Goal: Task Accomplishment & Management: Use online tool/utility

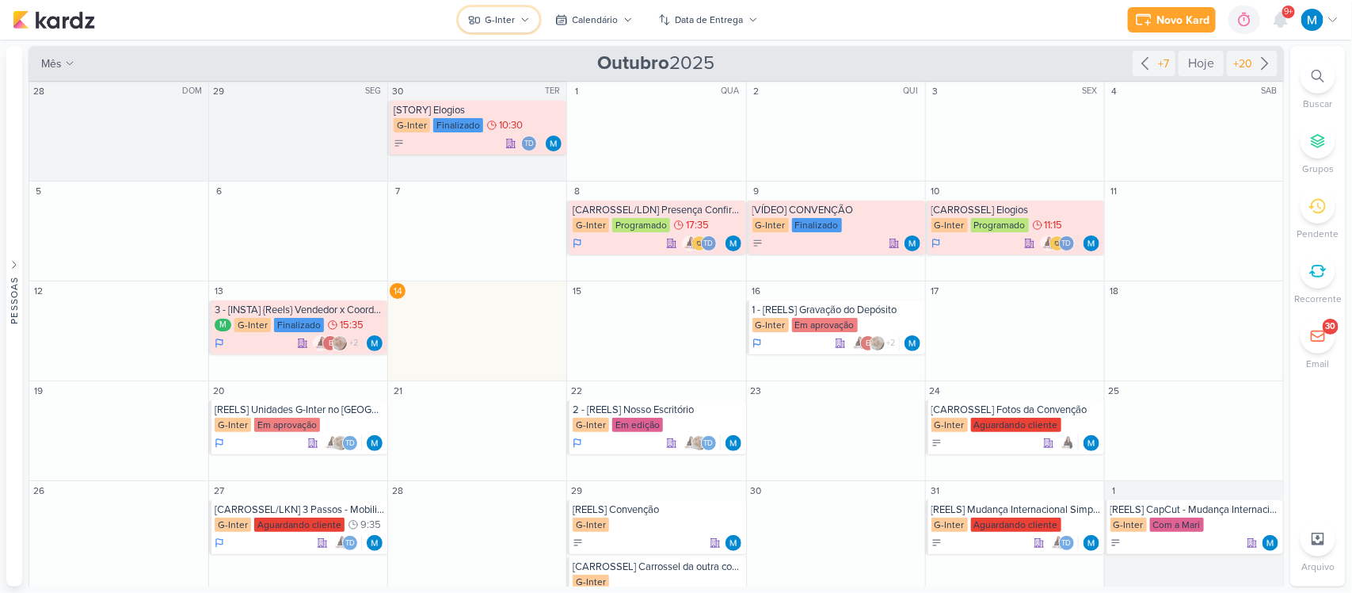
click at [521, 17] on icon at bounding box center [525, 20] width 10 height 10
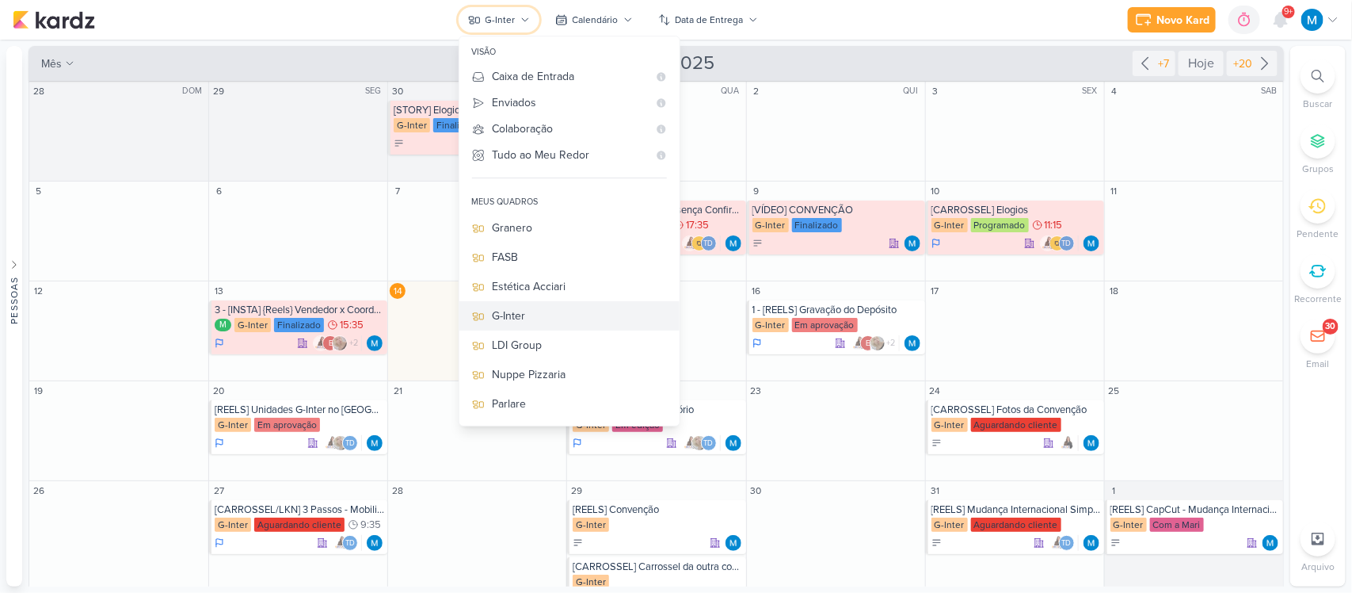
scroll to position [12, 0]
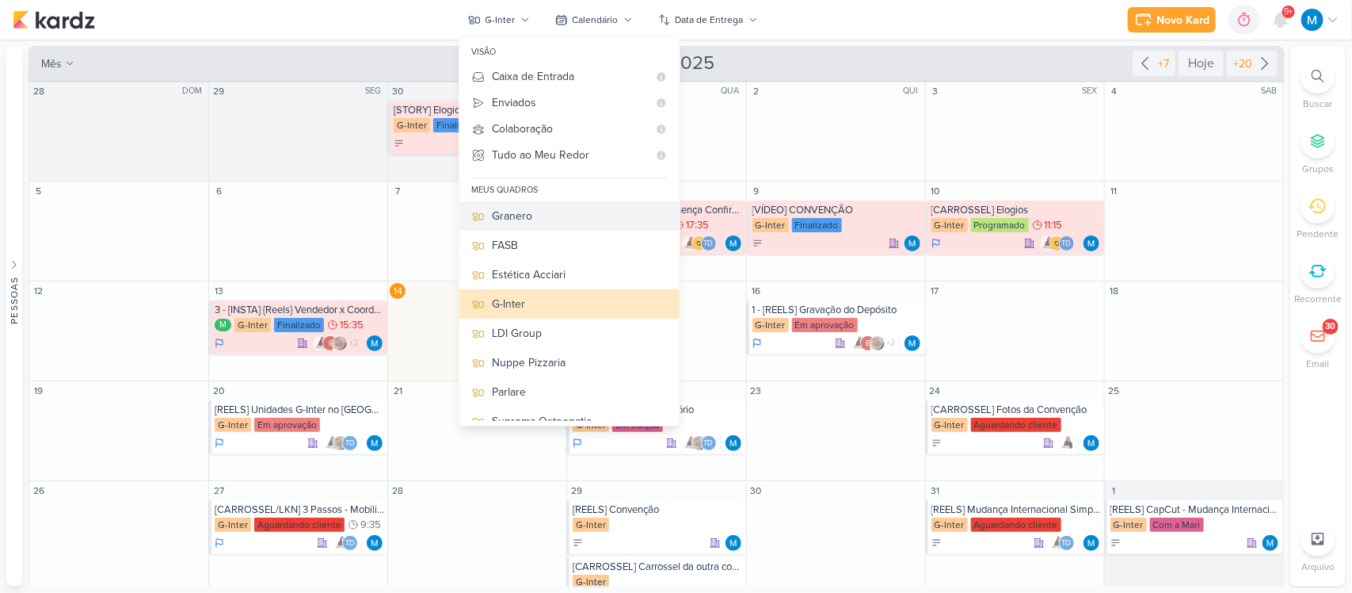
click at [525, 212] on div "Granero" at bounding box center [580, 216] width 174 height 17
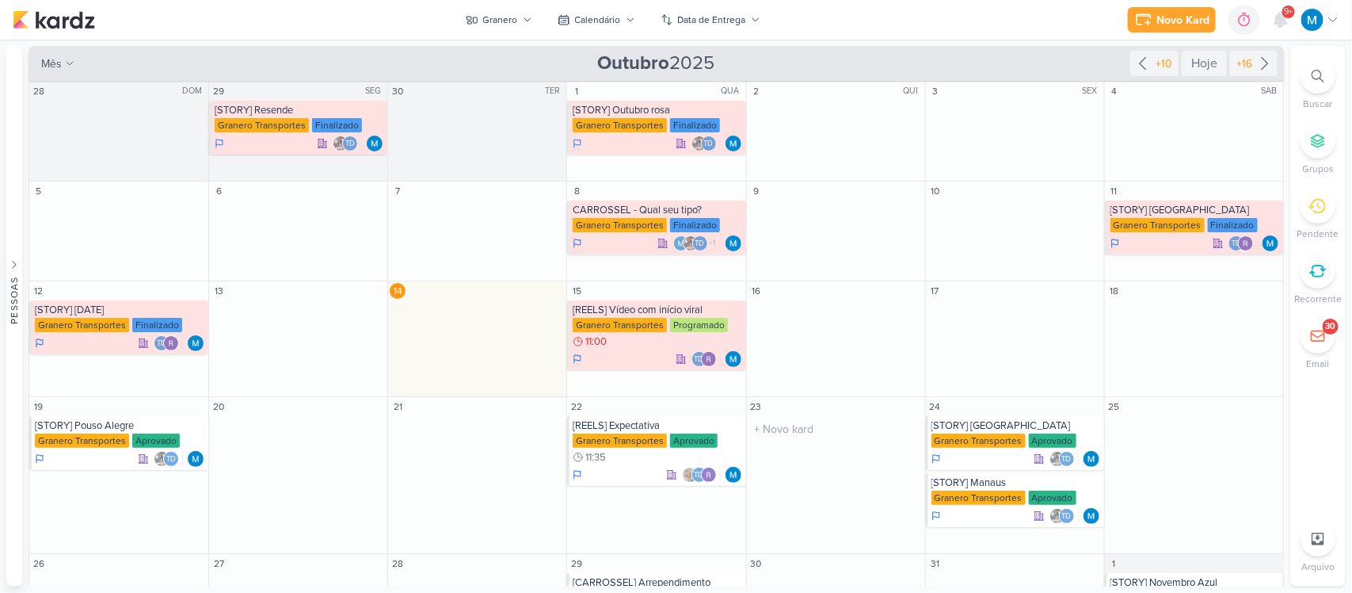
scroll to position [84, 0]
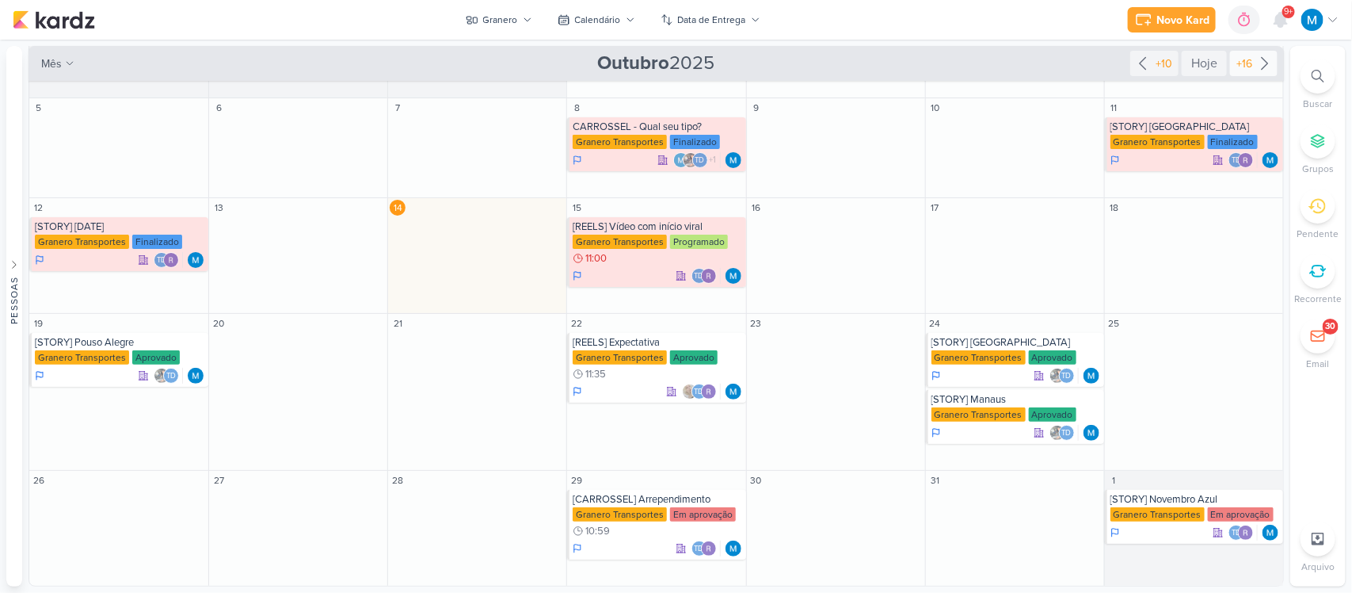
click at [1266, 57] on icon at bounding box center [1265, 63] width 19 height 19
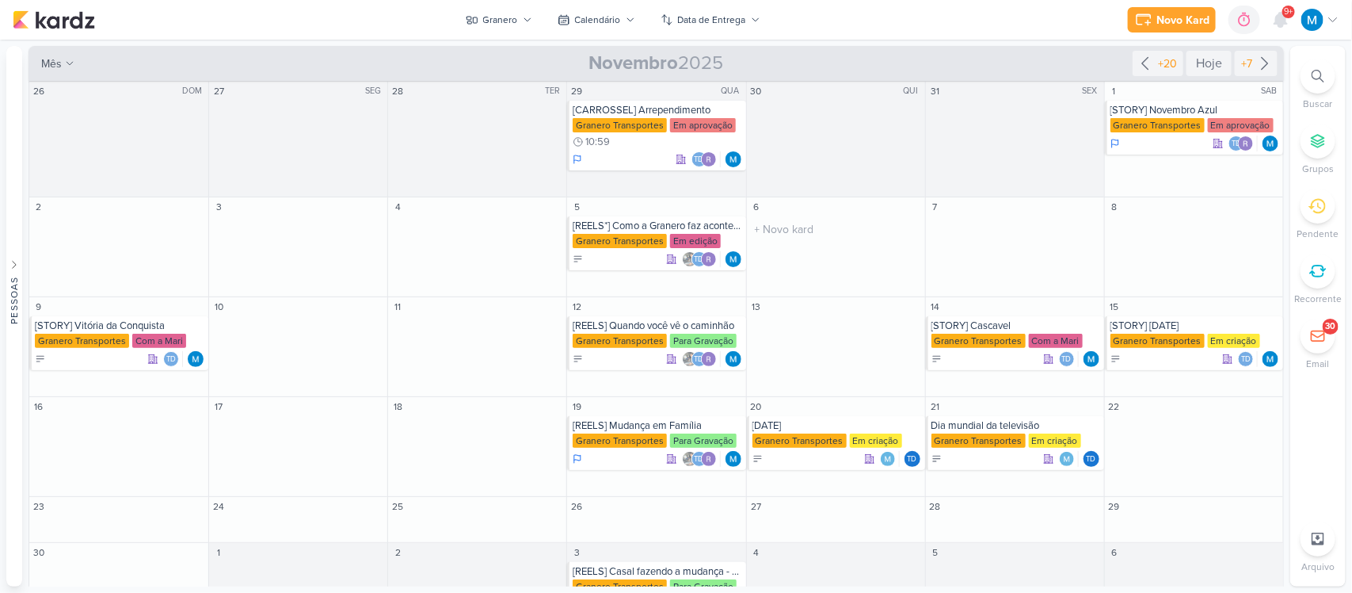
scroll to position [0, 0]
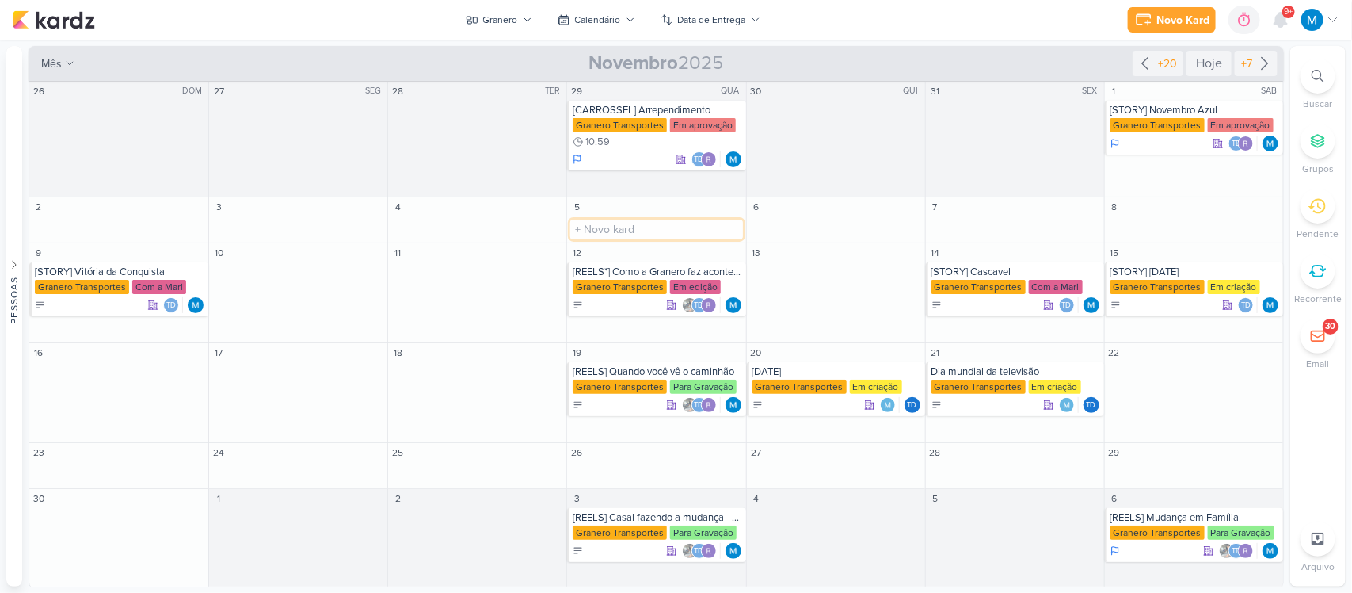
click at [587, 220] on input "text" at bounding box center [656, 229] width 172 height 20
type input "[REELS] Mudança é algo bom"
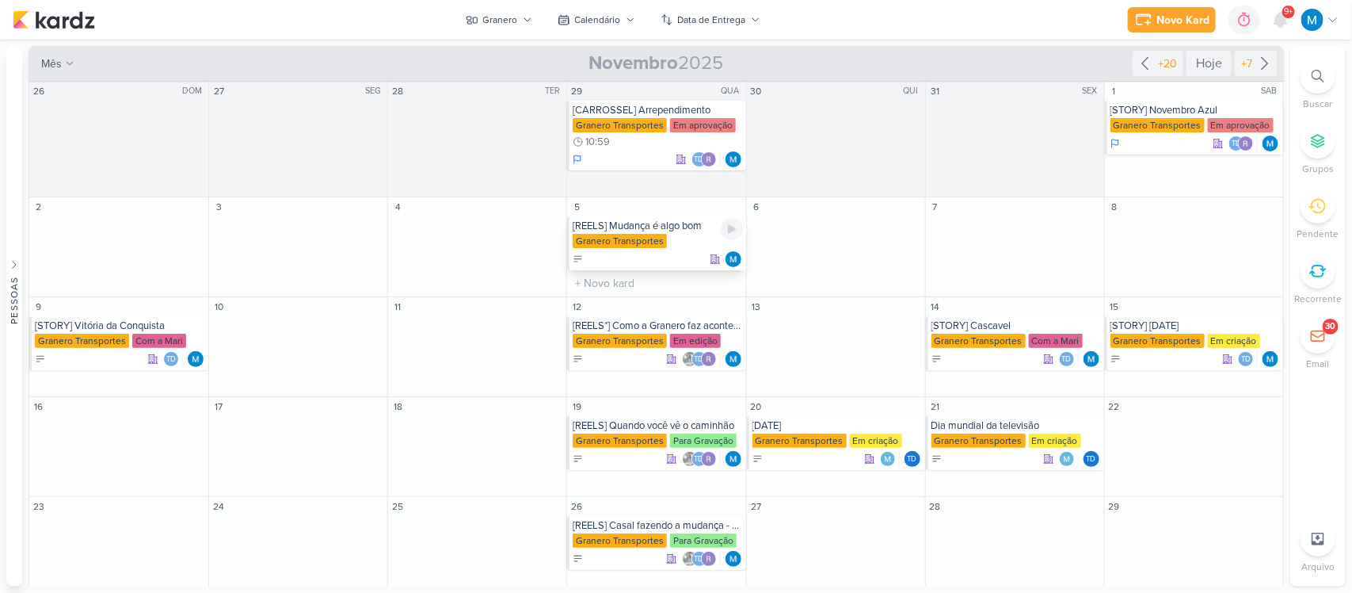
click at [674, 227] on div "[REELS] Mudança é algo bom" at bounding box center [658, 225] width 170 height 13
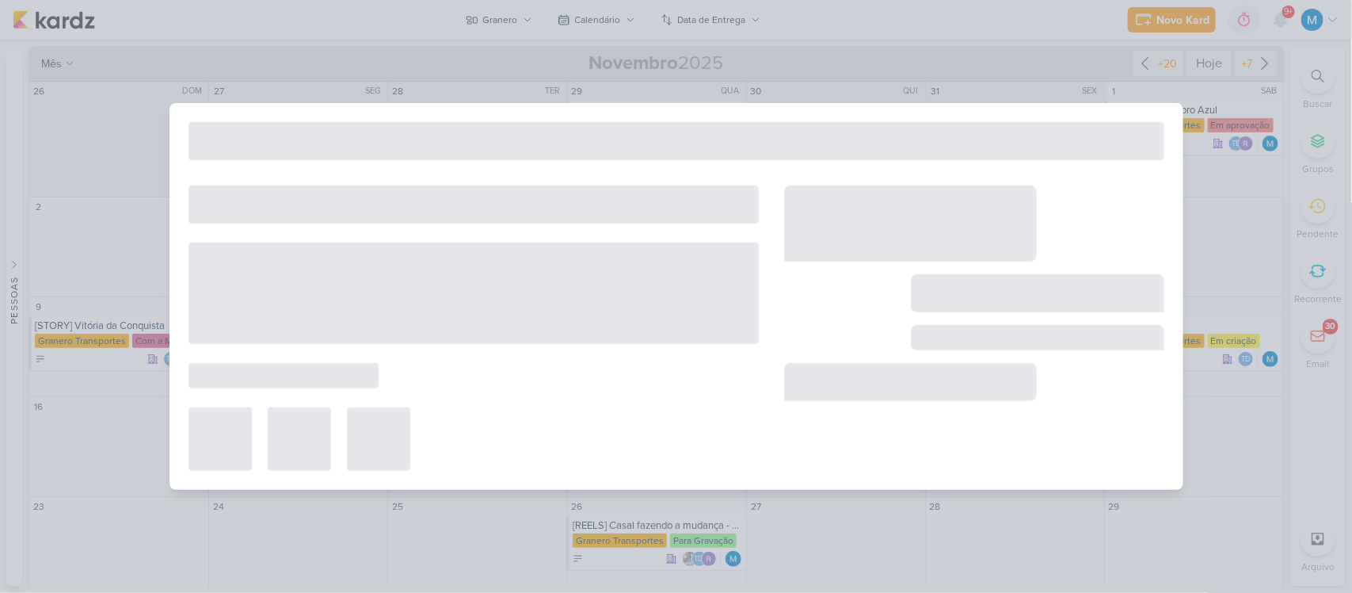
type input "[REELS] Mudança é algo bom"
type input "[DATE] 23:59"
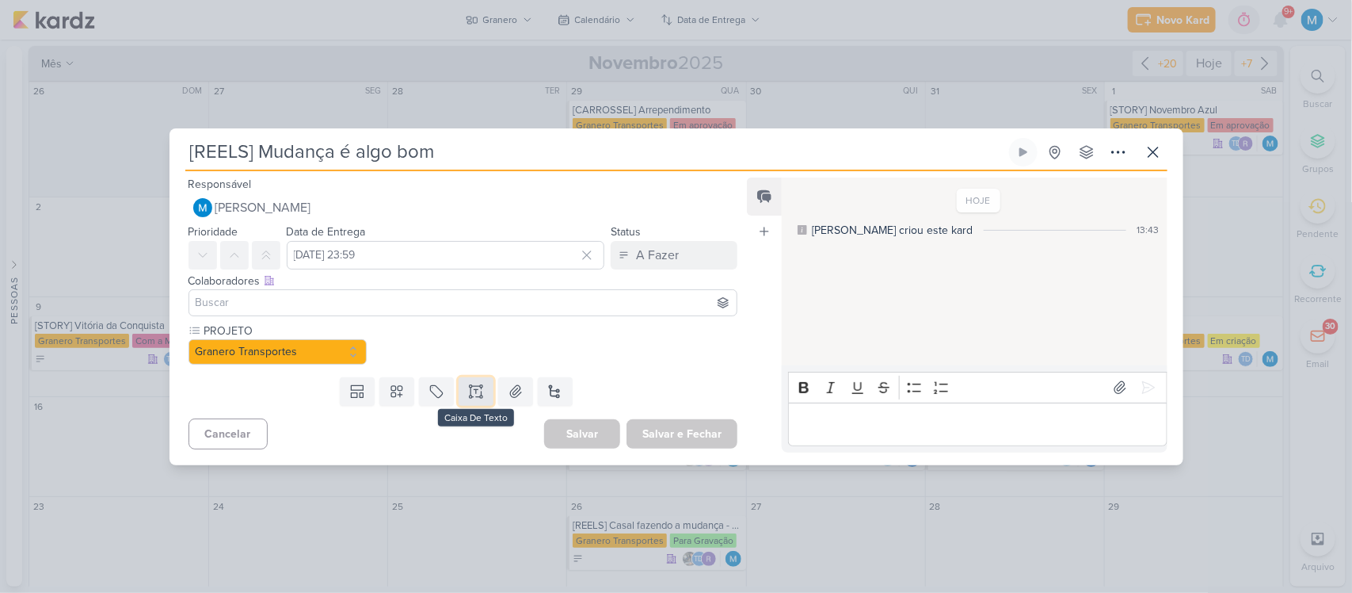
click at [471, 389] on icon at bounding box center [471, 391] width 0 height 8
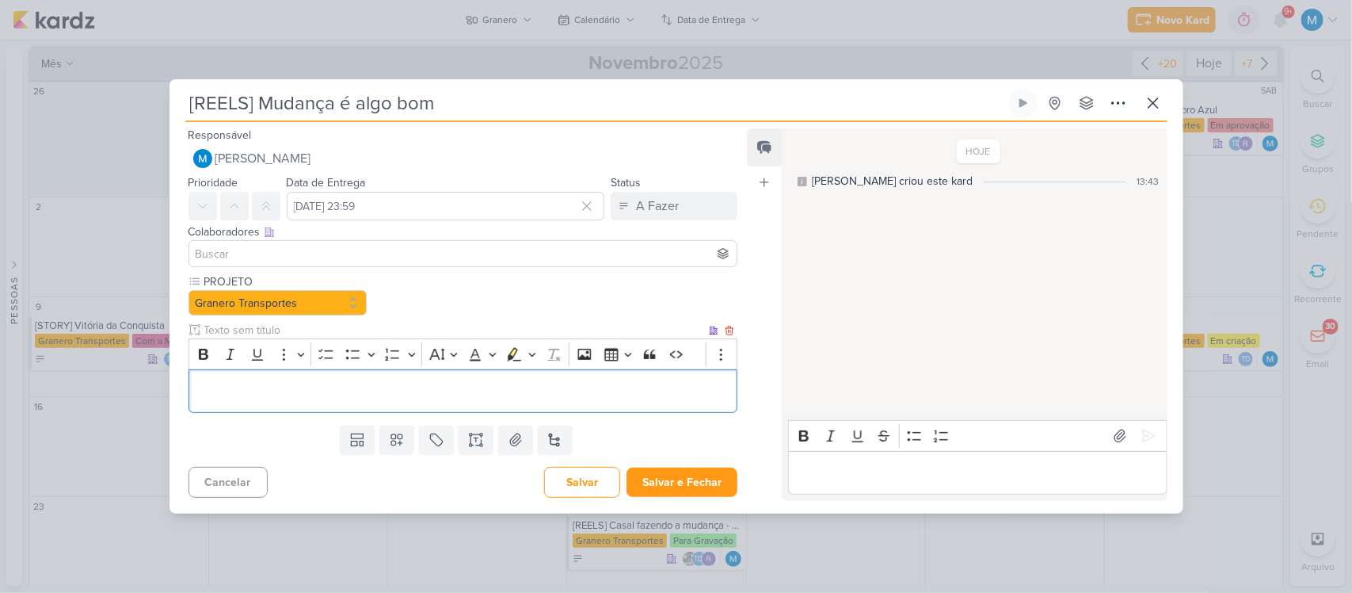
click at [265, 330] on input "text" at bounding box center [453, 330] width 505 height 17
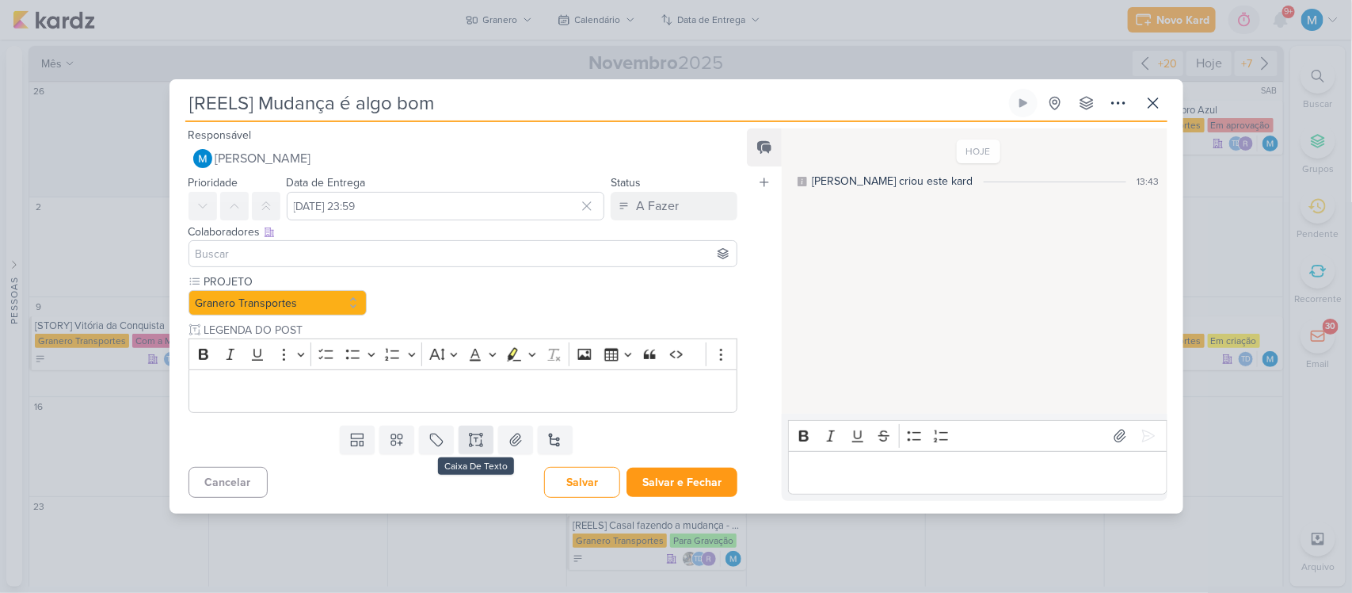
type input "LEGENDA DO POST"
click at [474, 434] on icon at bounding box center [476, 434] width 8 height 0
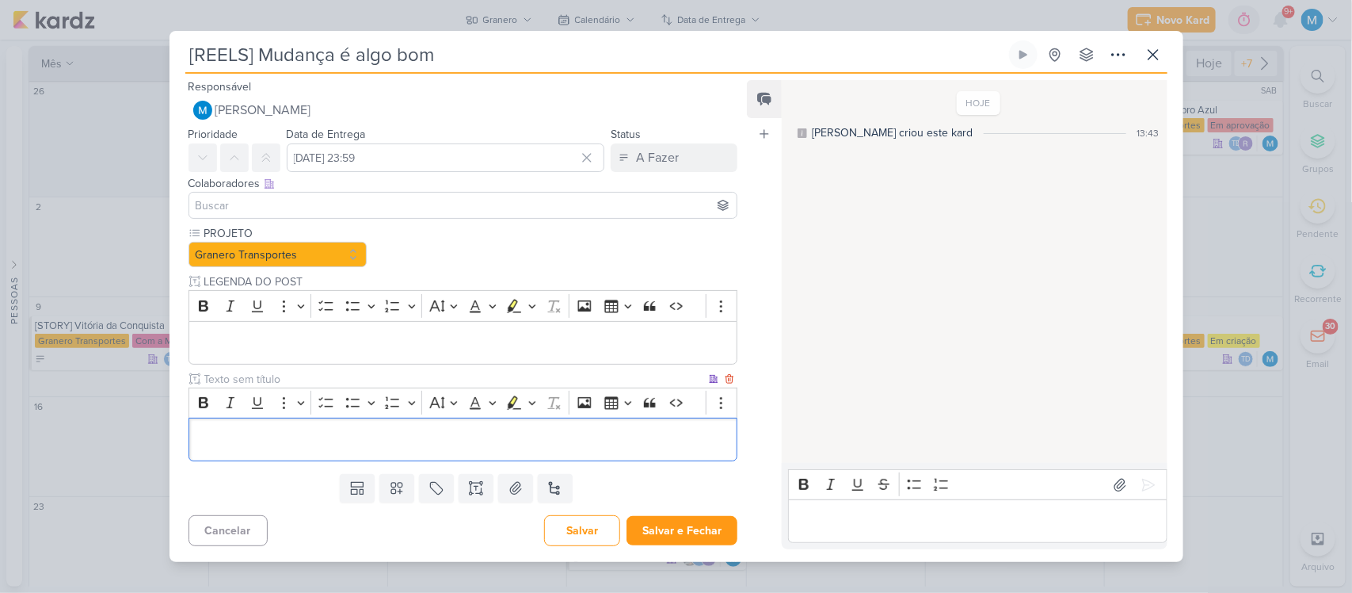
click at [239, 379] on input "text" at bounding box center [453, 379] width 505 height 17
type input "LINK DO VÍDEO"
click at [373, 196] on input at bounding box center [464, 205] width 542 height 19
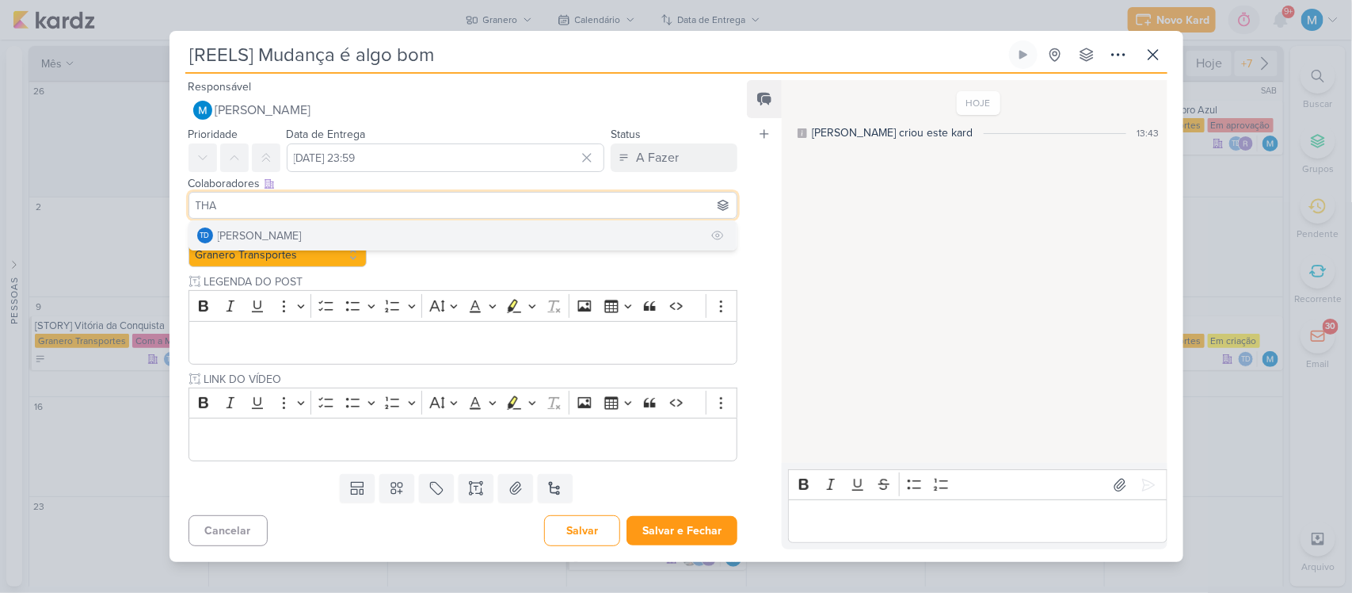
type input "THA"
click at [353, 231] on button "Td Thais de carvalho" at bounding box center [463, 235] width 548 height 29
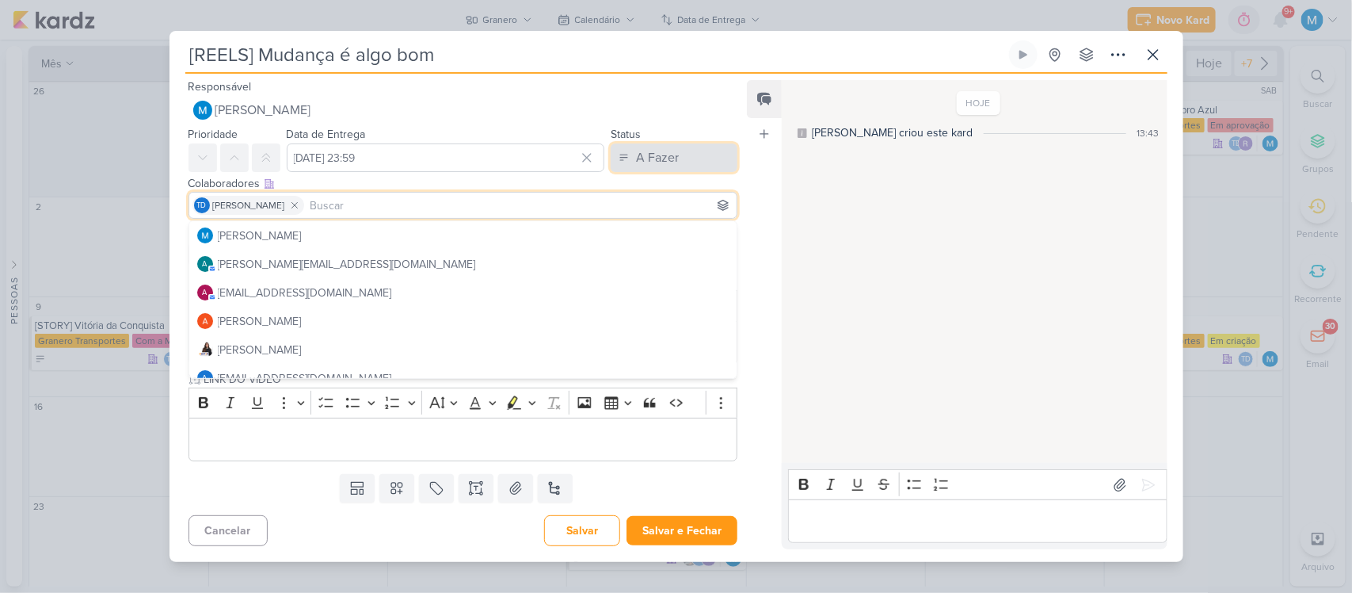
click at [686, 151] on button "A Fazer" at bounding box center [674, 157] width 127 height 29
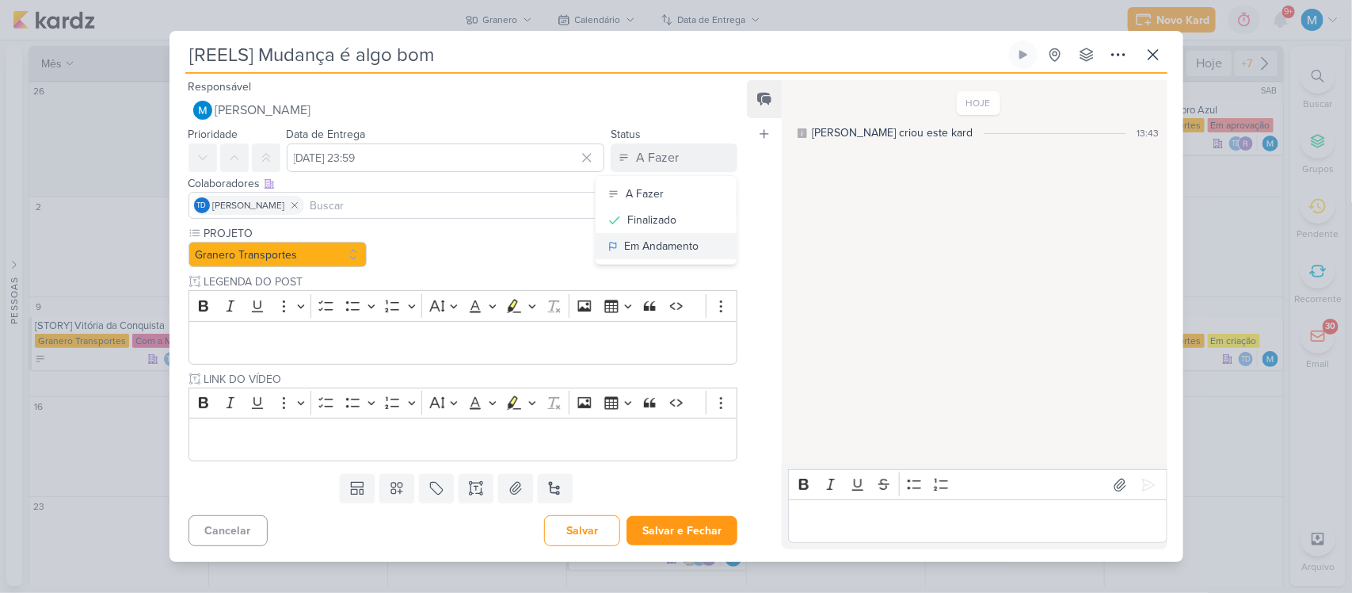
click at [684, 242] on div "Em Andamento" at bounding box center [661, 246] width 74 height 17
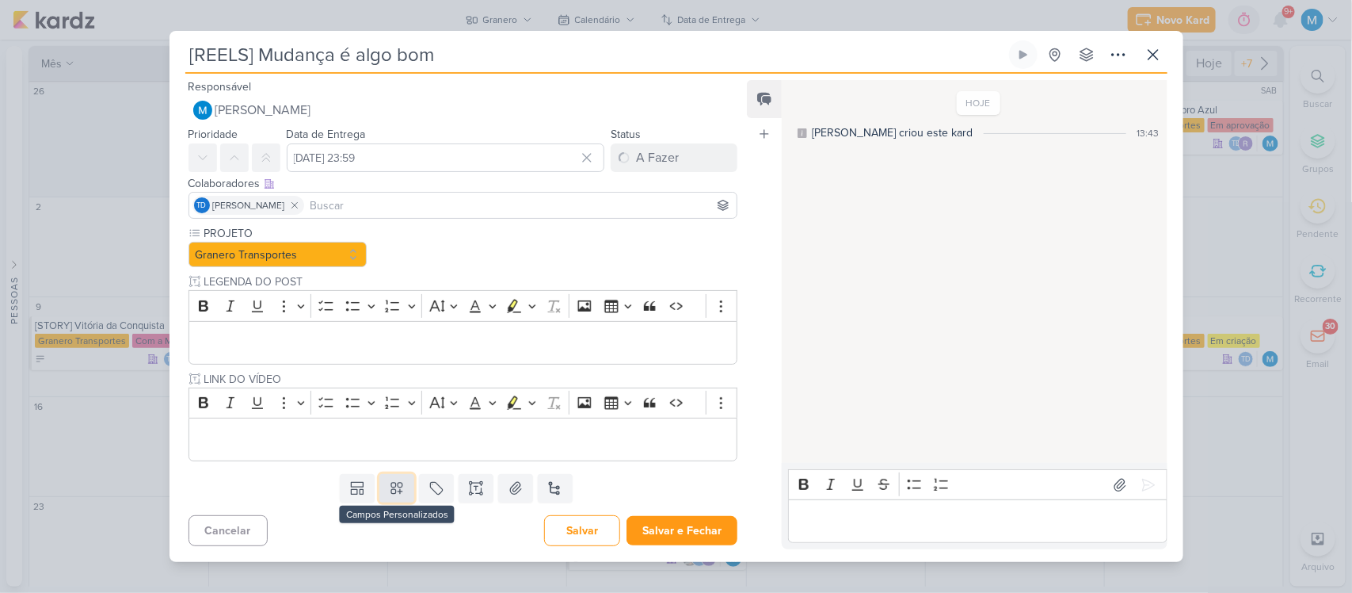
click at [396, 489] on icon at bounding box center [397, 488] width 16 height 16
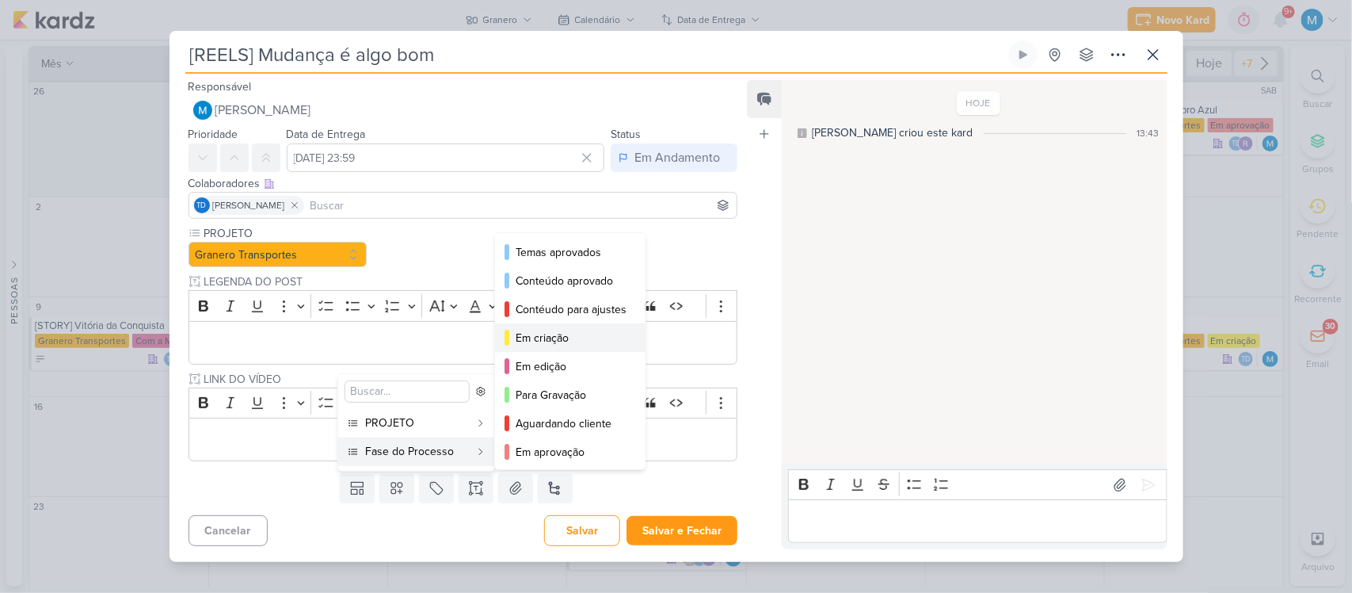
click at [575, 337] on div "Em criação" at bounding box center [571, 338] width 111 height 17
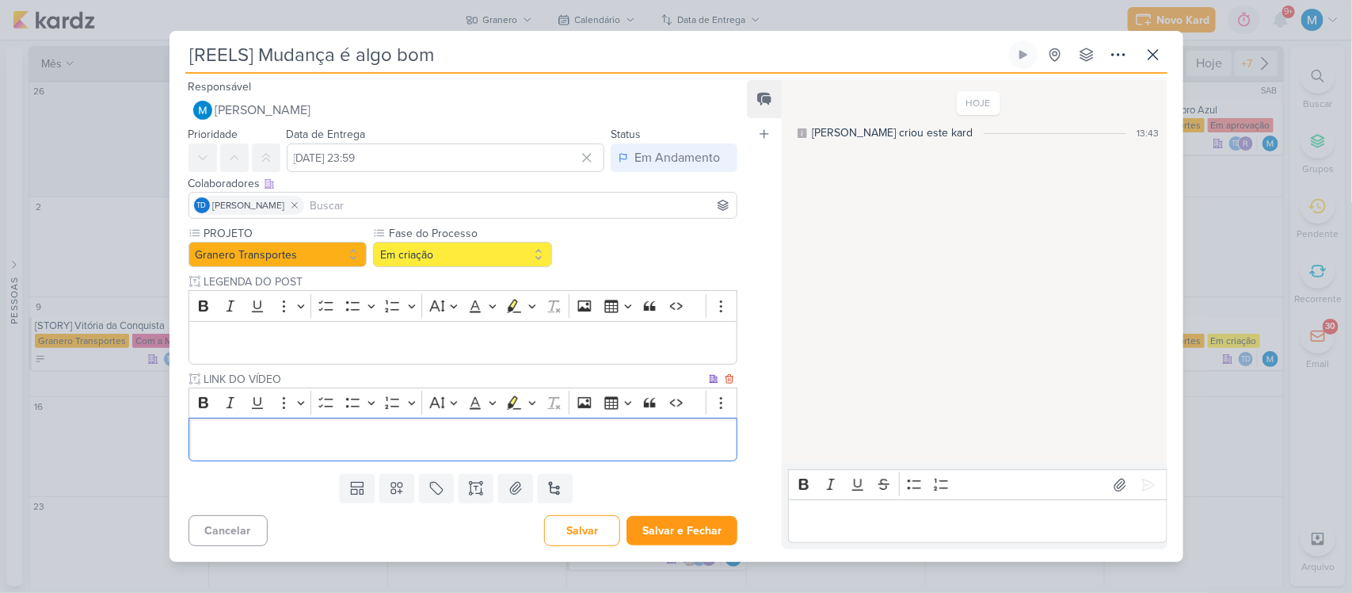
click at [432, 430] on p "Editor editing area: main" at bounding box center [462, 439] width 532 height 19
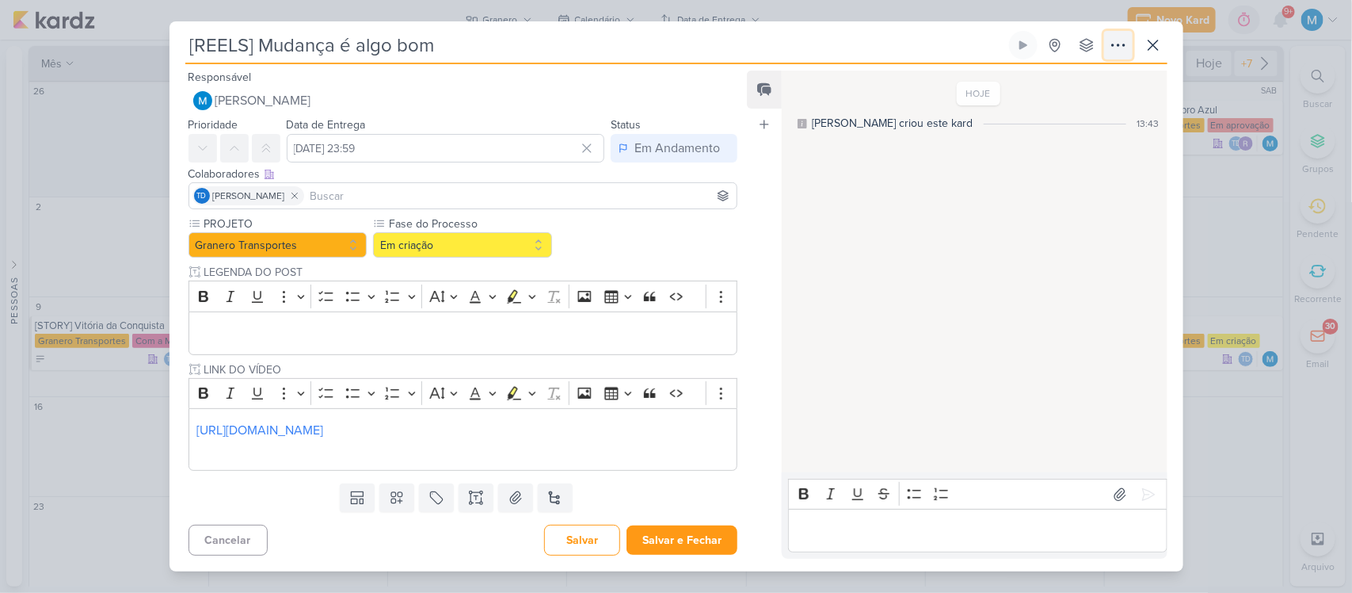
click at [1115, 49] on icon at bounding box center [1118, 45] width 19 height 19
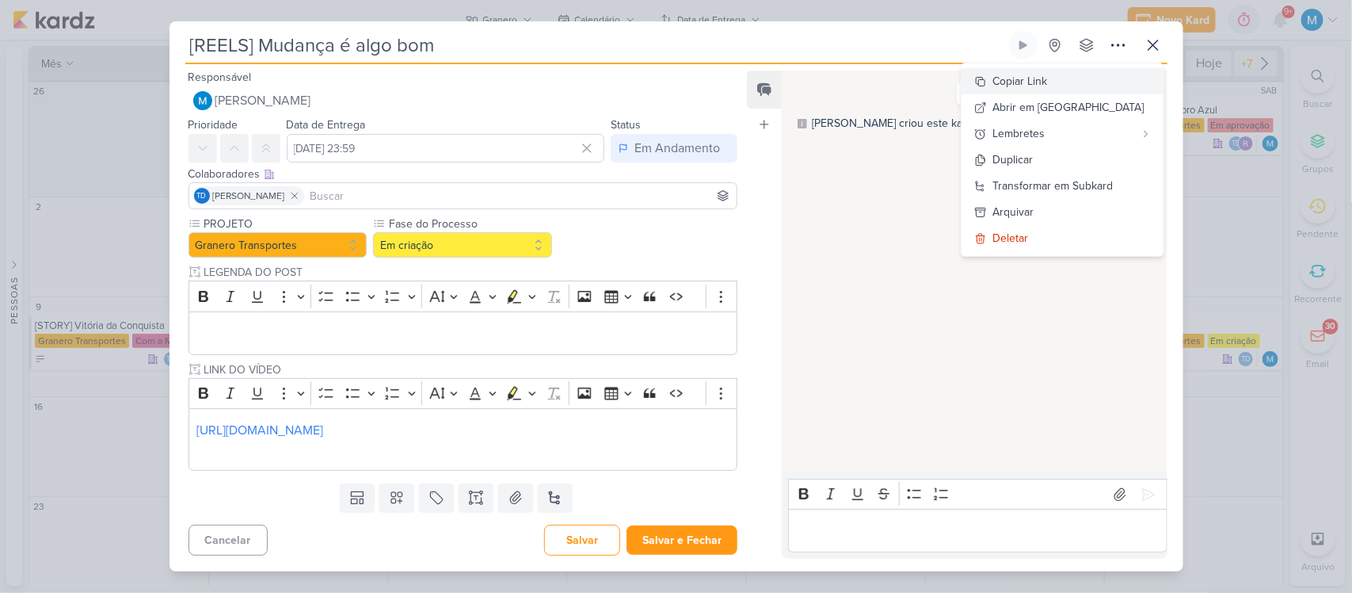
click at [1048, 77] on div "Copiar Link" at bounding box center [1020, 81] width 55 height 17
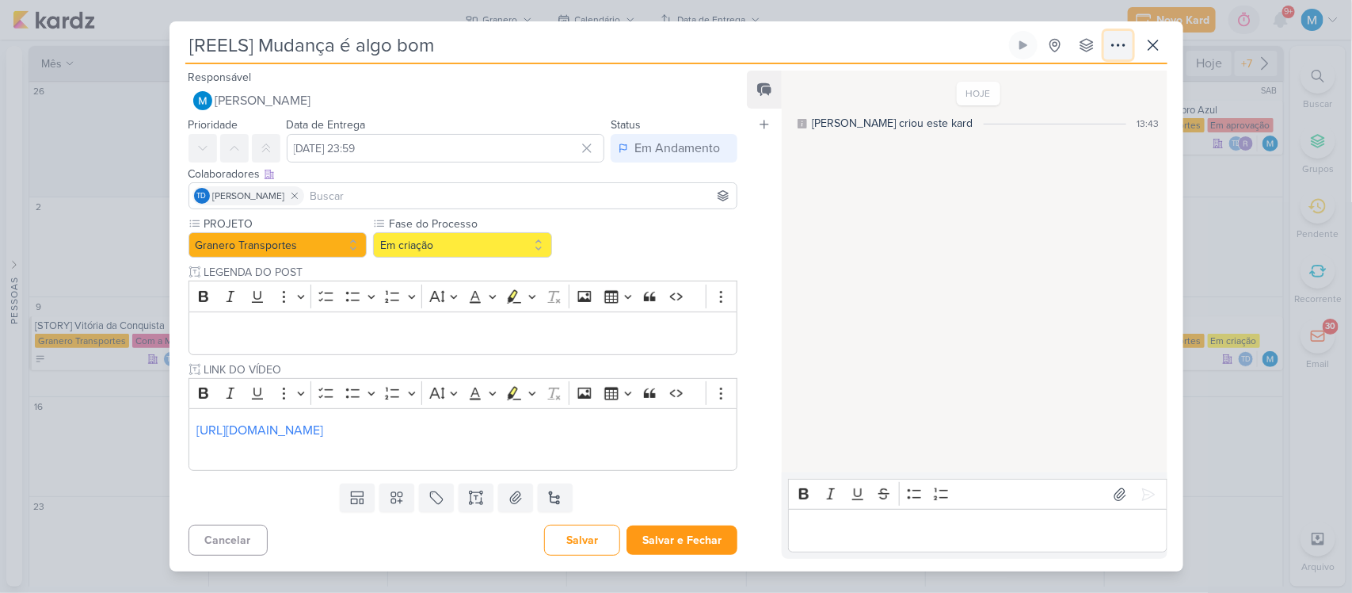
click at [1125, 52] on icon at bounding box center [1118, 45] width 19 height 19
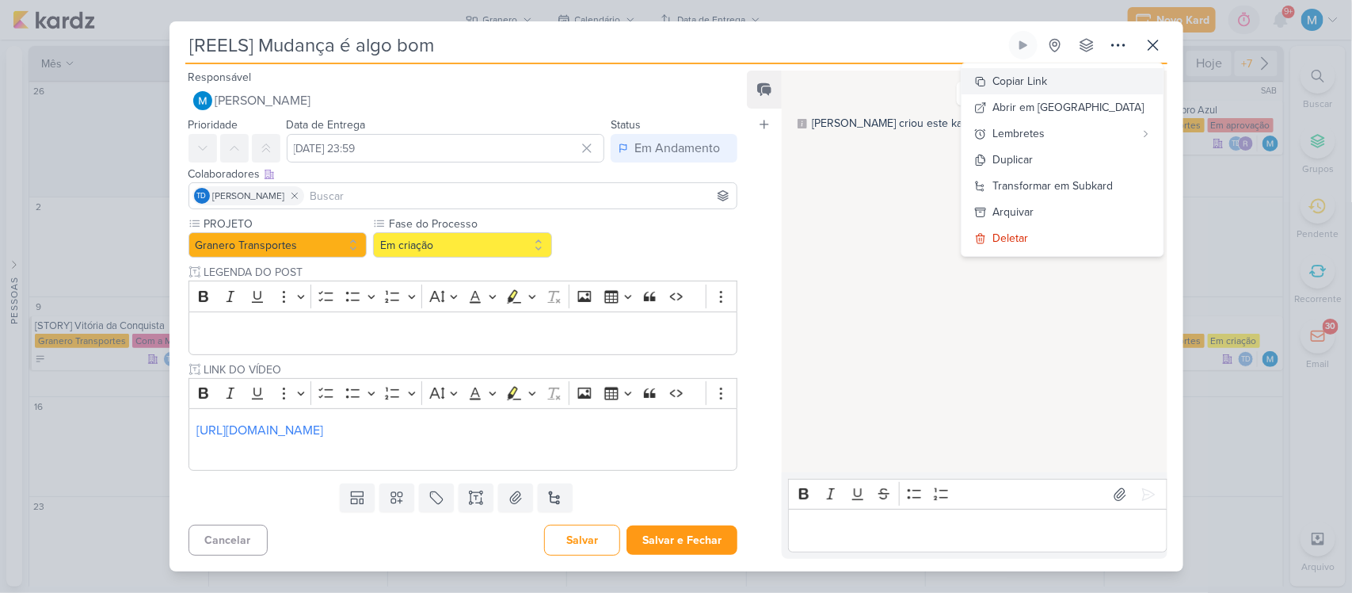
click at [1048, 73] on div "Copiar Link" at bounding box center [1020, 81] width 55 height 17
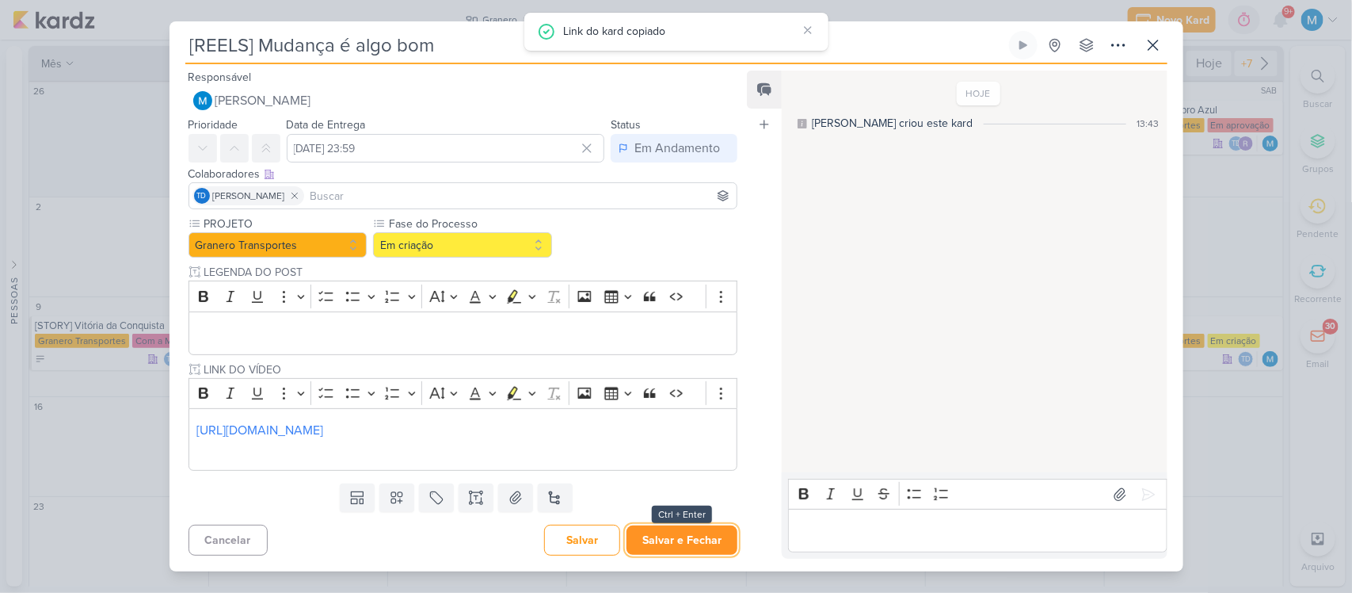
click at [687, 540] on button "Salvar e Fechar" at bounding box center [682, 539] width 111 height 29
